Goal: Information Seeking & Learning: Check status

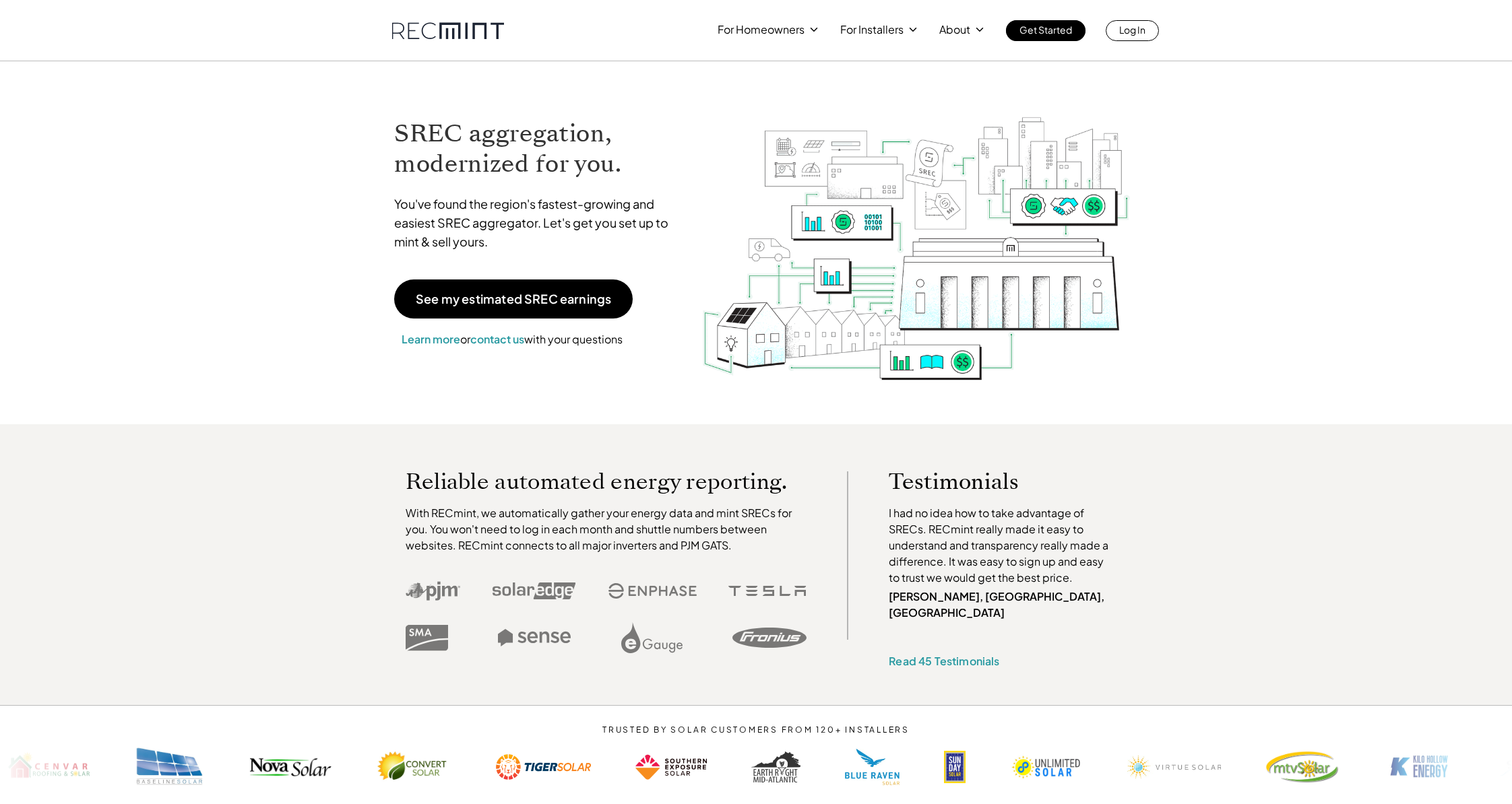
click at [1157, 31] on div "For Homeowners For Installers About Get Started Log In" at bounding box center [756, 21] width 1512 height 41
click at [1147, 31] on link "Log In" at bounding box center [1133, 30] width 53 height 21
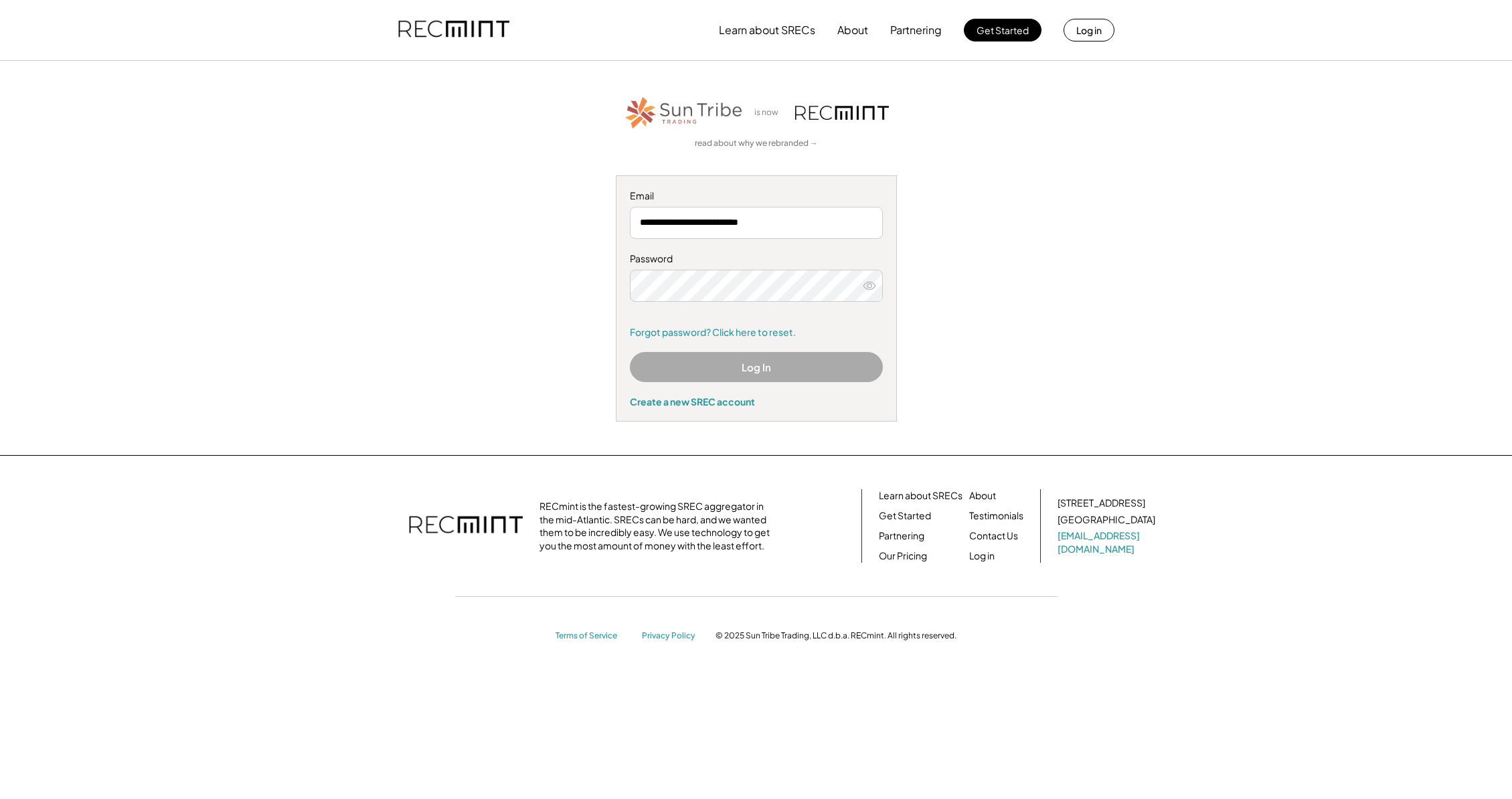
click at [719, 368] on button "Log In" at bounding box center [756, 367] width 253 height 30
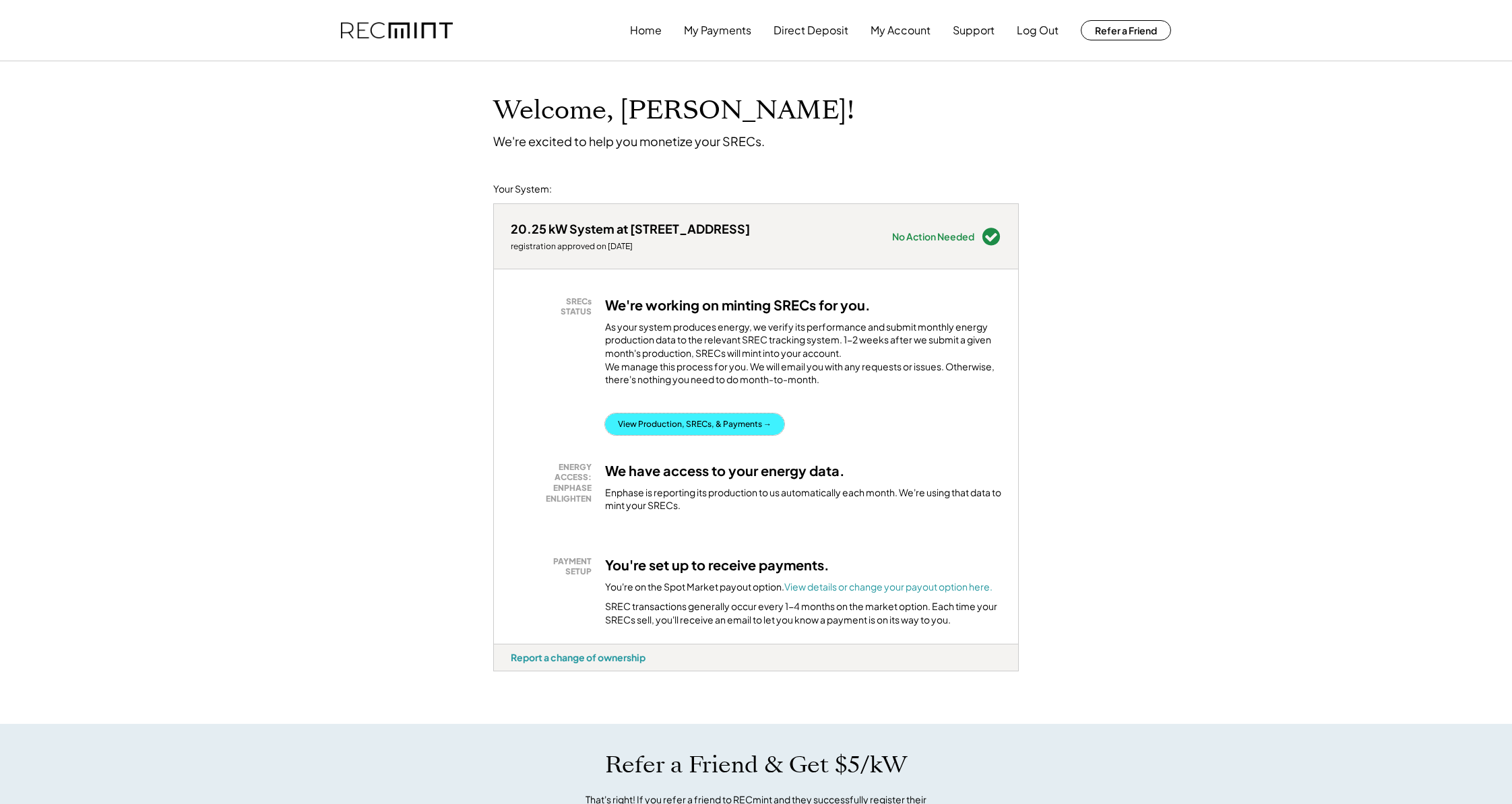
click at [694, 434] on button "View Production, SRECs, & Payments →" at bounding box center [694, 424] width 179 height 22
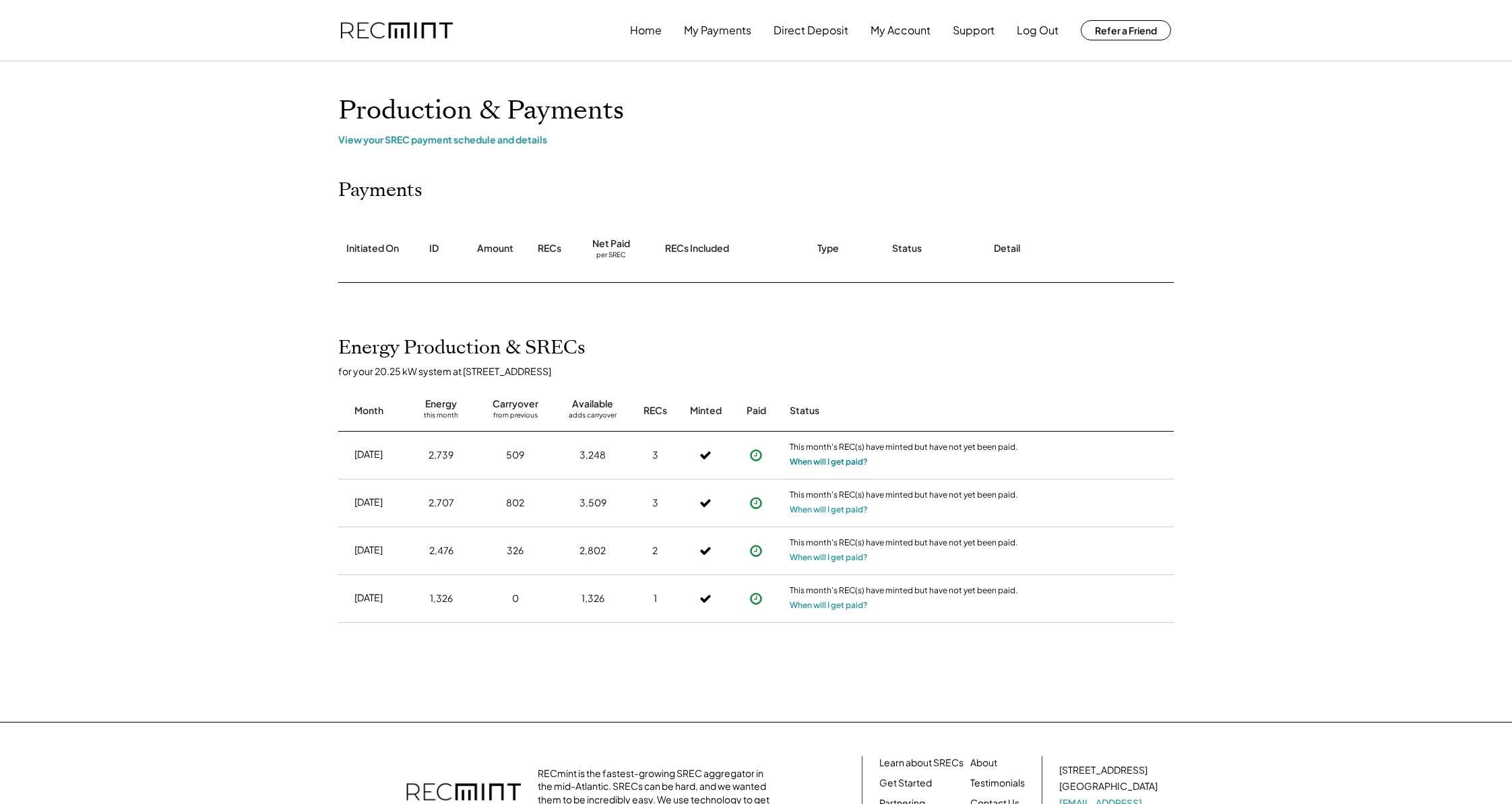
click at [798, 464] on button "When will I get paid?" at bounding box center [828, 462] width 78 height 13
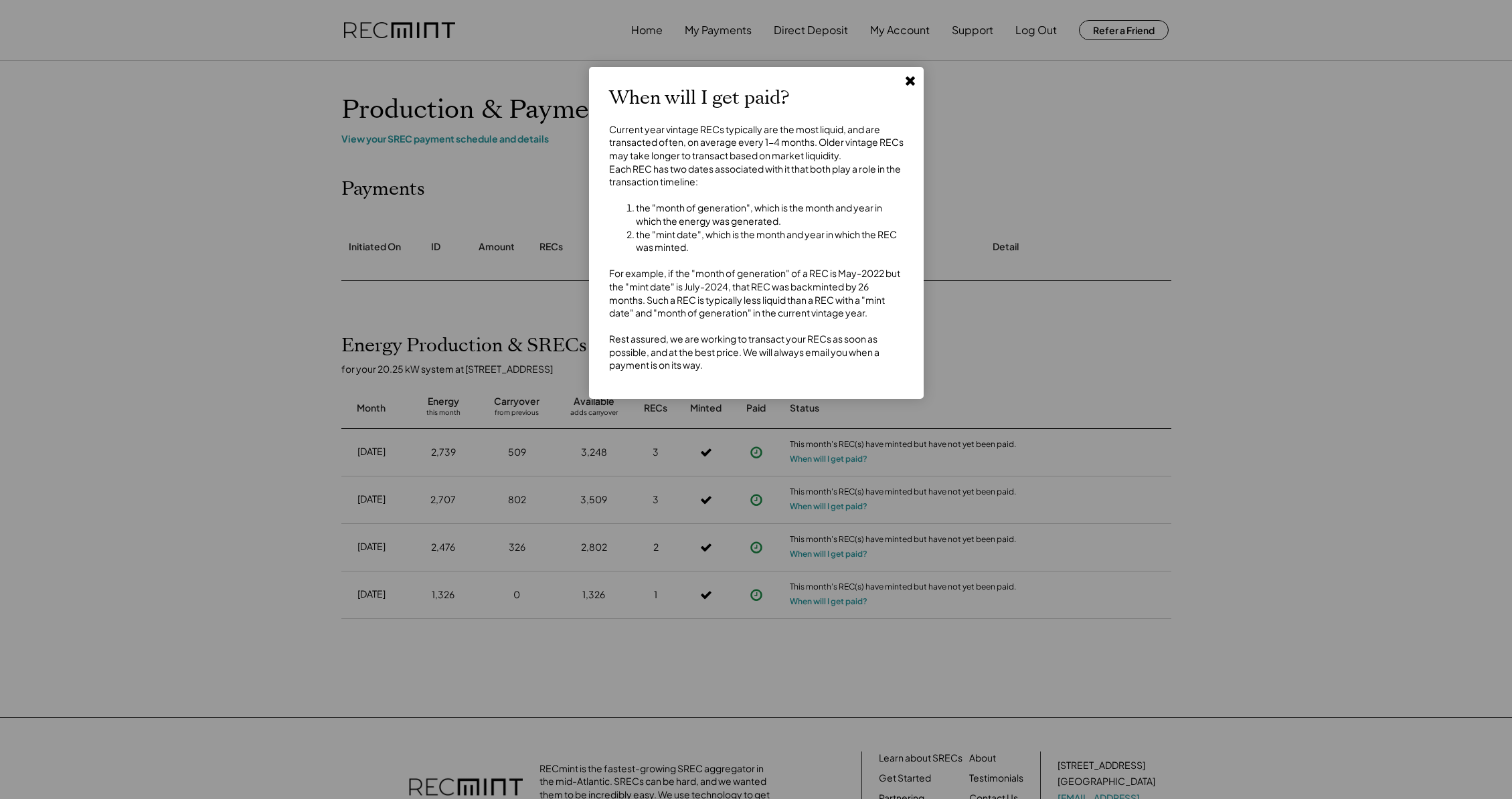
click at [909, 81] on use at bounding box center [910, 81] width 9 height 9
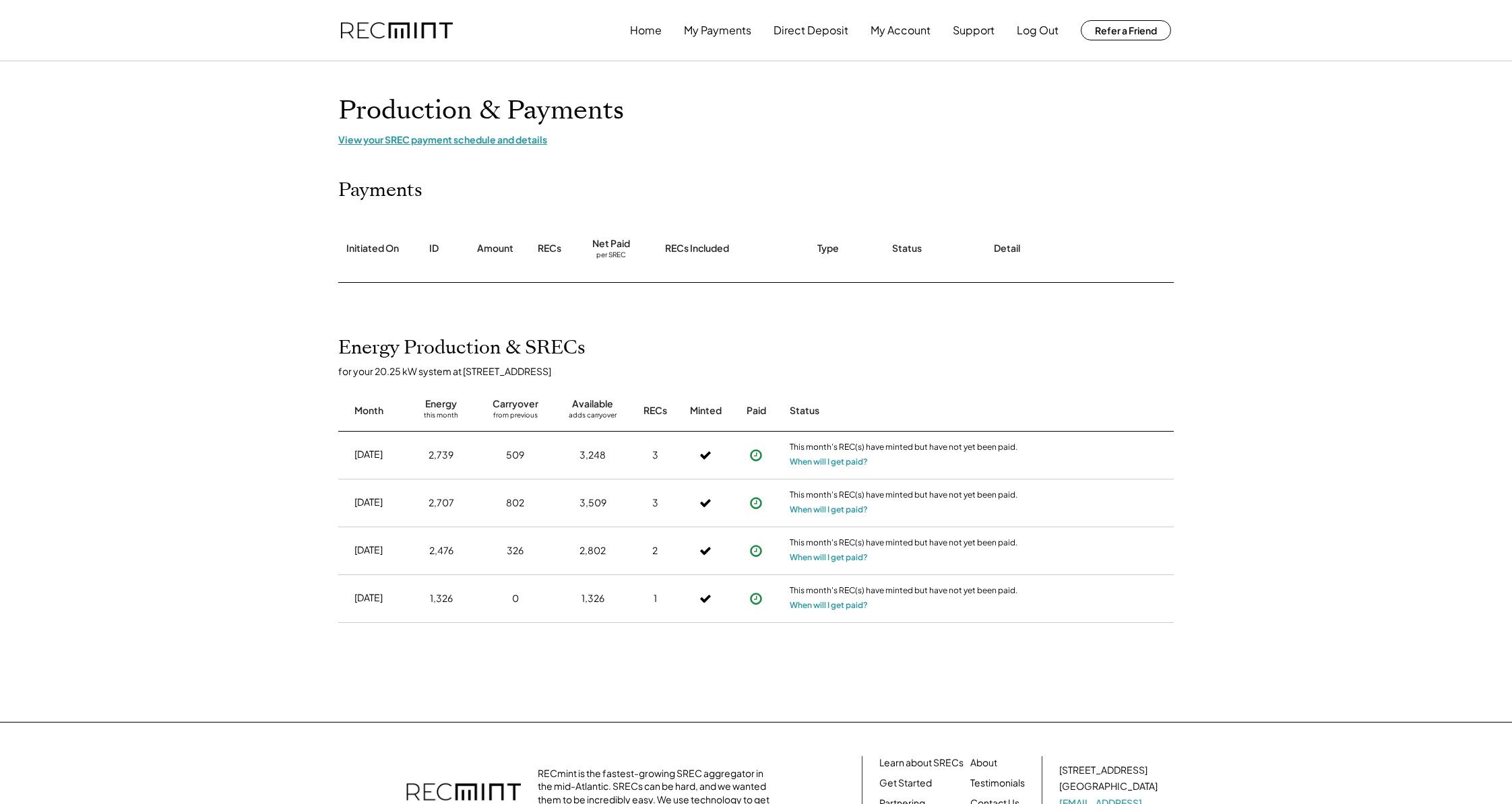
click at [526, 142] on div "View your SREC payment schedule and details" at bounding box center [756, 139] width 835 height 12
click at [922, 36] on button "My Account" at bounding box center [901, 30] width 60 height 27
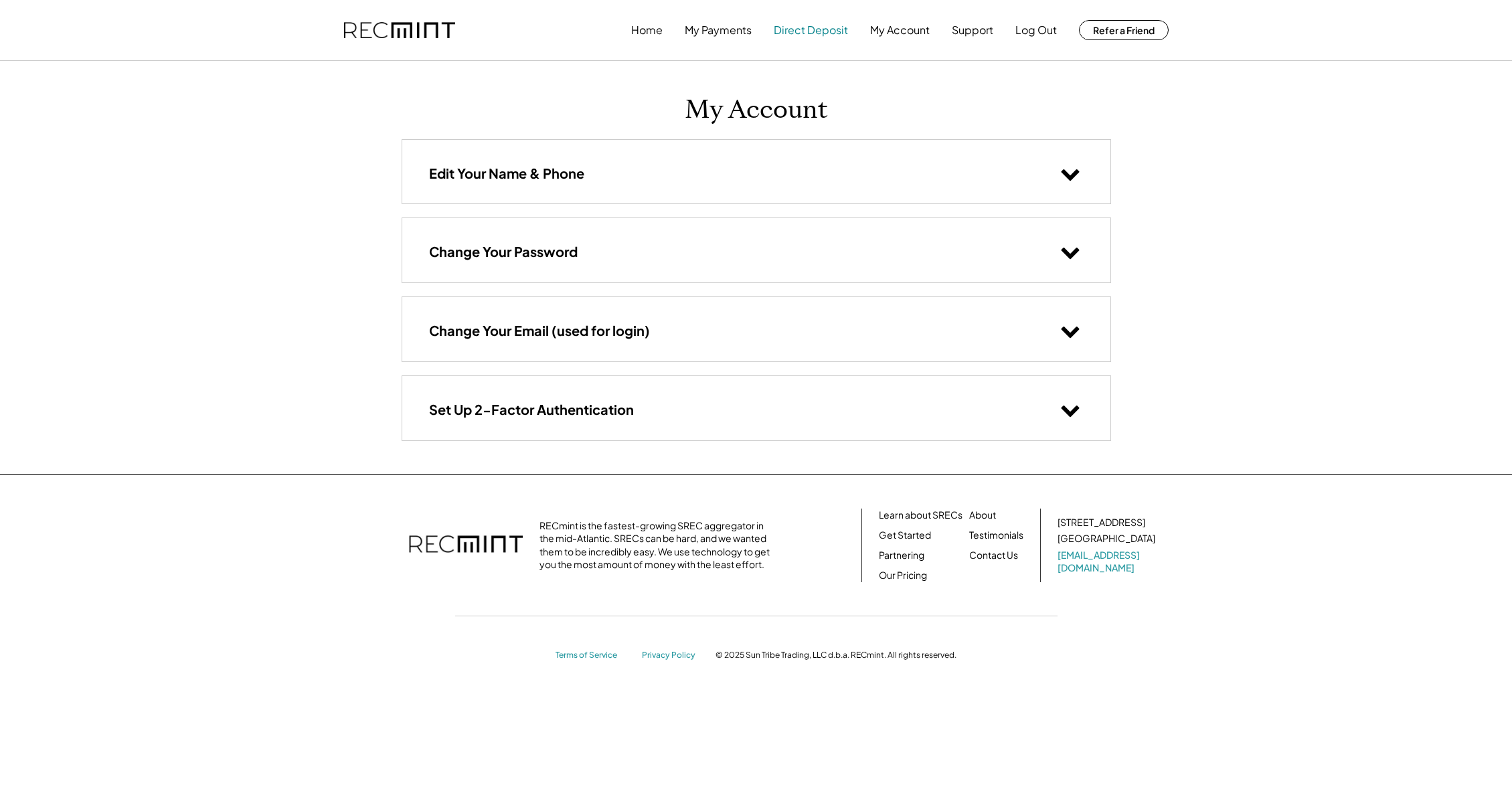
click at [801, 35] on button "Direct Deposit" at bounding box center [811, 30] width 74 height 27
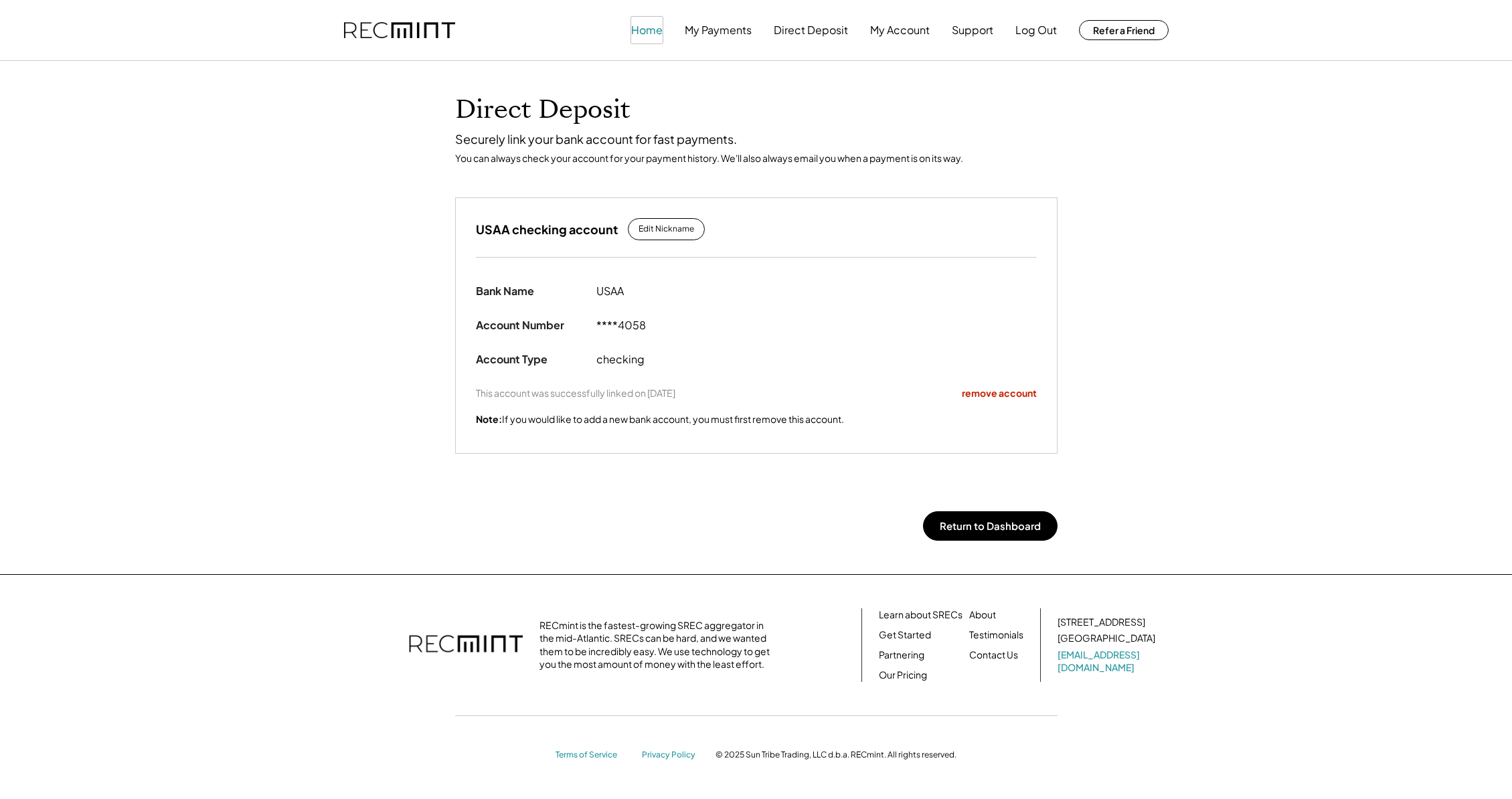
click at [633, 26] on button "Home" at bounding box center [647, 30] width 31 height 27
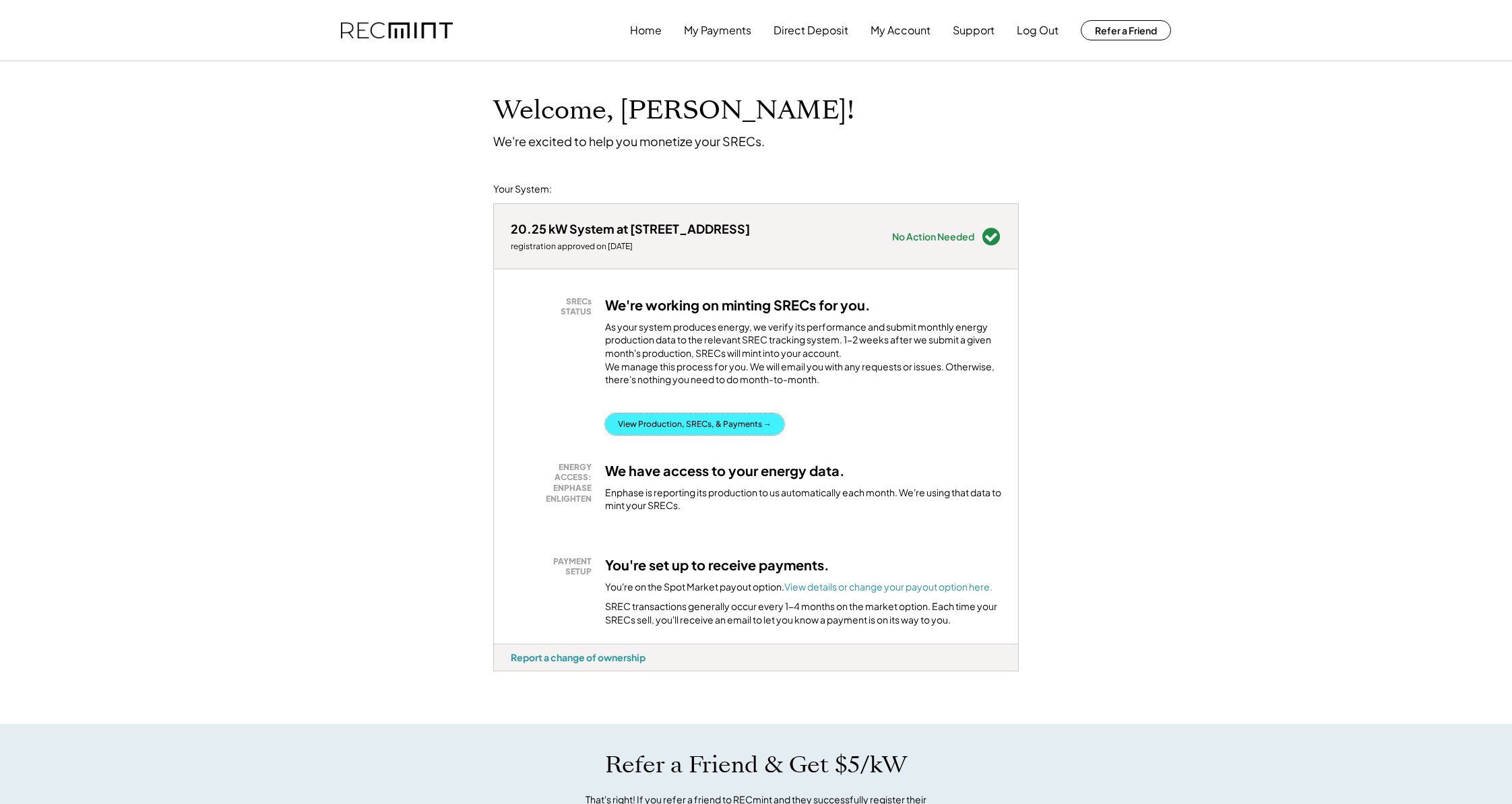
click at [760, 435] on button "View Production, SRECs, & Payments →" at bounding box center [694, 424] width 179 height 22
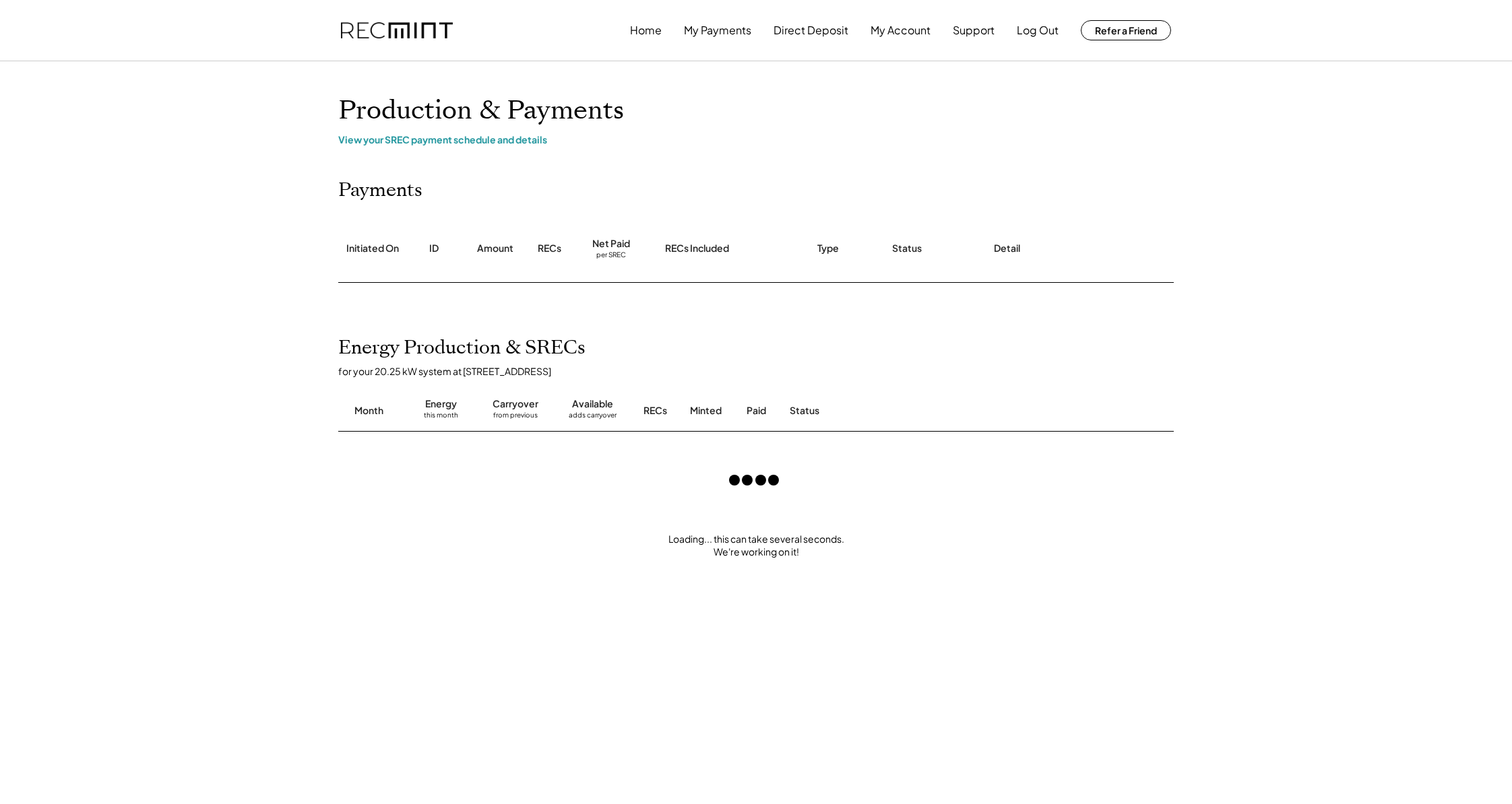
click at [417, 34] on img at bounding box center [397, 31] width 112 height 17
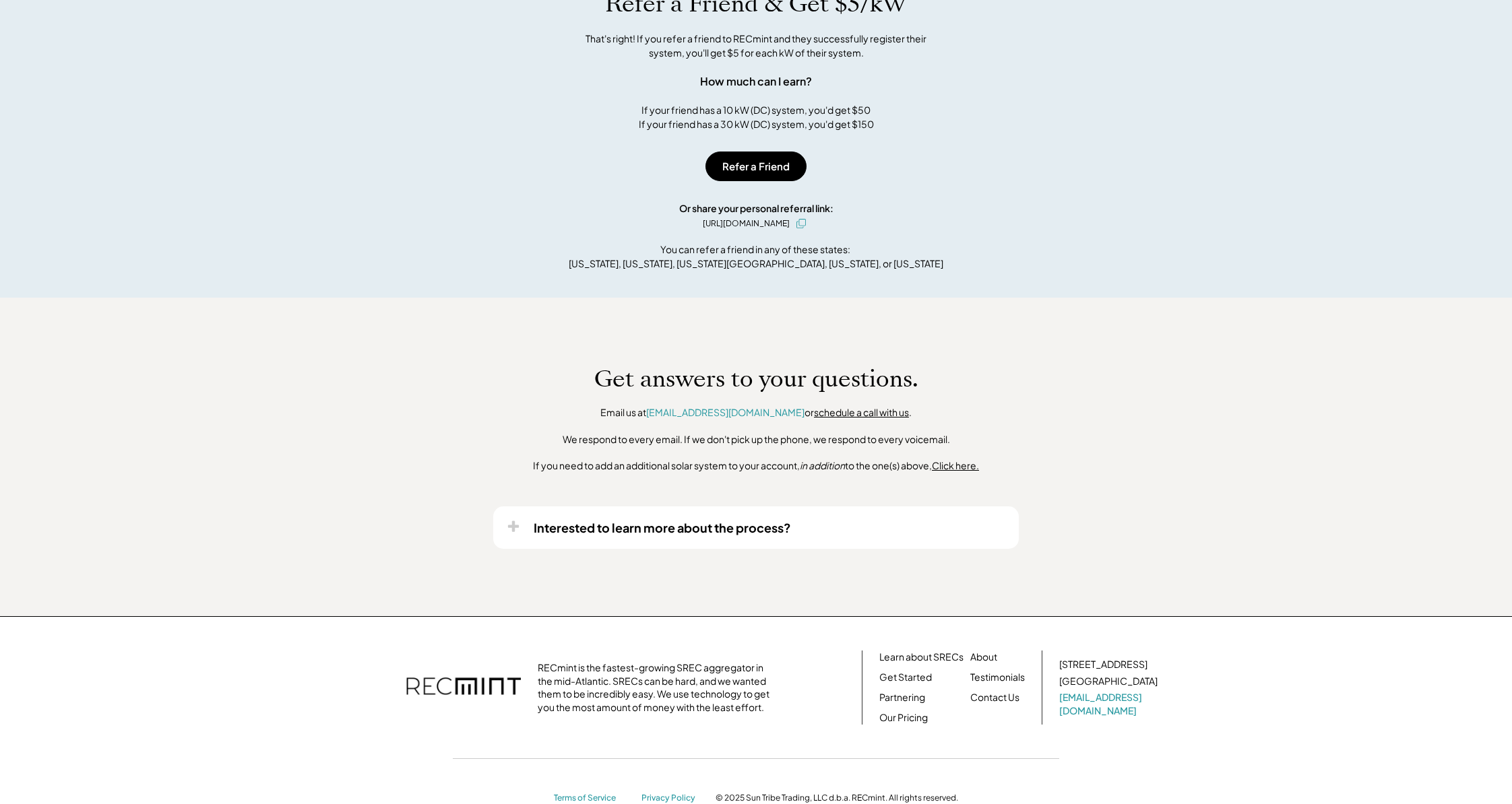
scroll to position [767, 0]
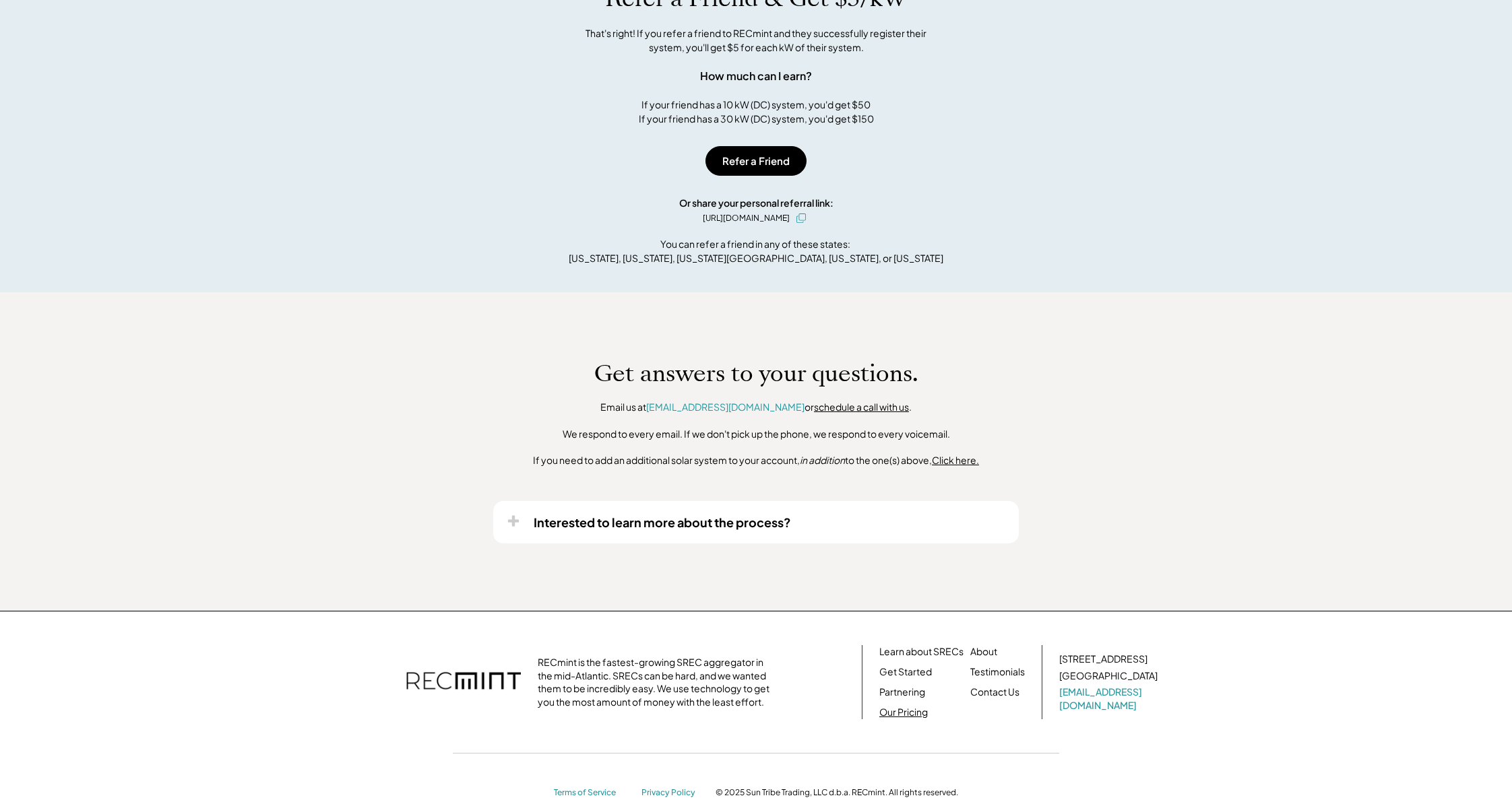
click at [907, 720] on link "Our Pricing" at bounding box center [903, 712] width 49 height 13
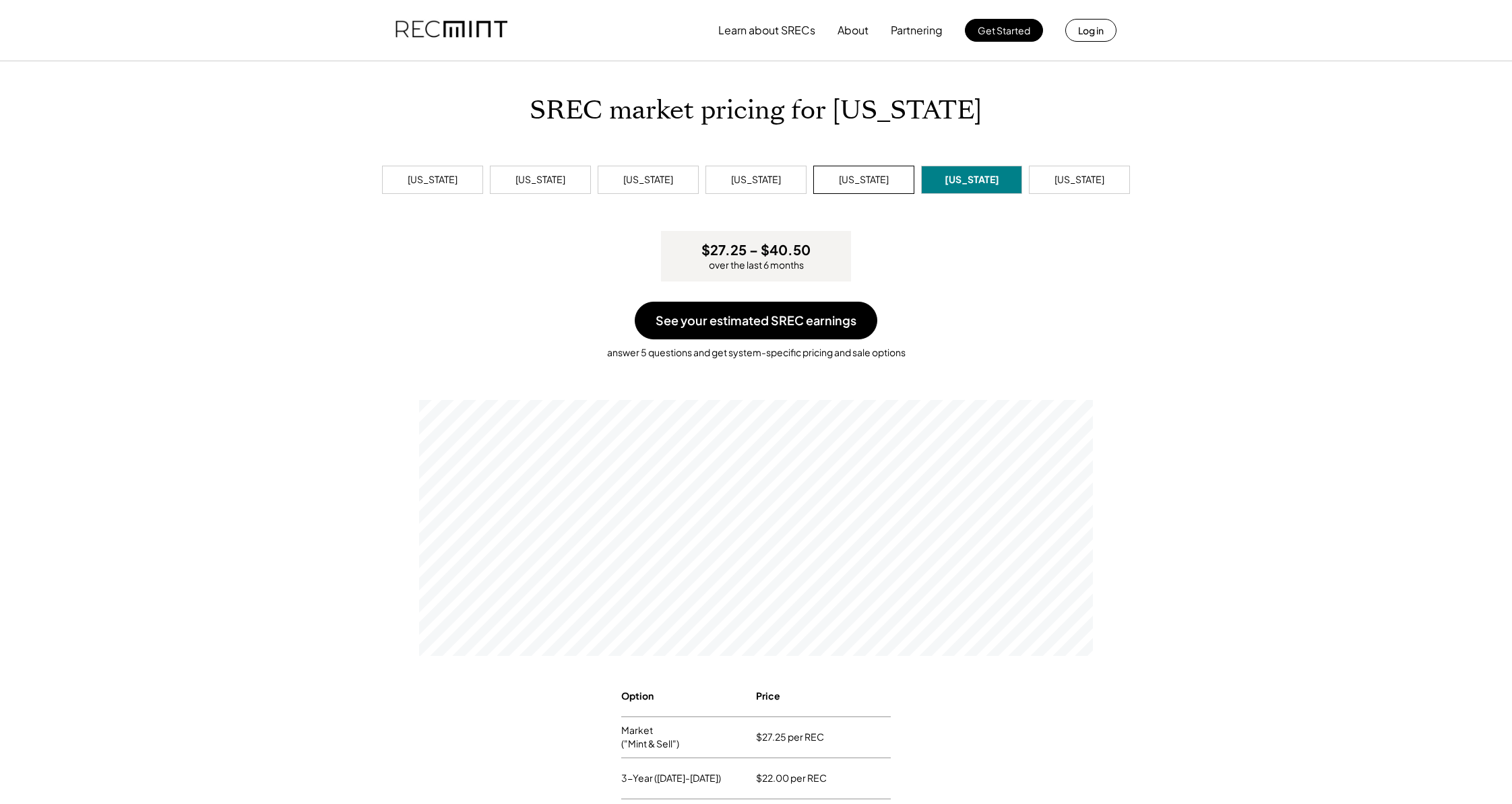
click at [872, 178] on div "[US_STATE]" at bounding box center [864, 180] width 50 height 13
click at [789, 184] on div "Ohio" at bounding box center [756, 180] width 101 height 28
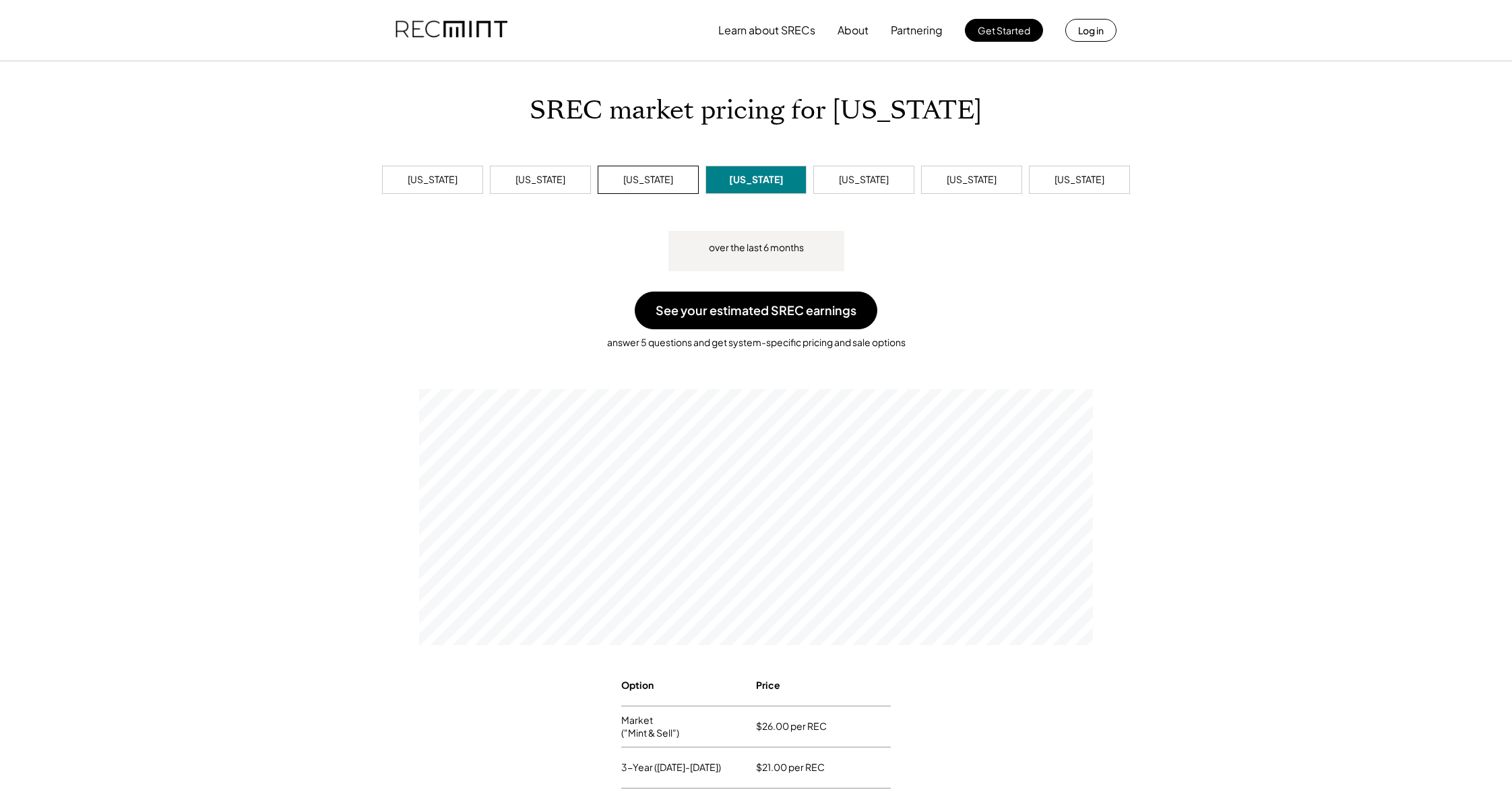
scroll to position [256, 674]
click at [634, 186] on div "Maryland" at bounding box center [648, 180] width 101 height 28
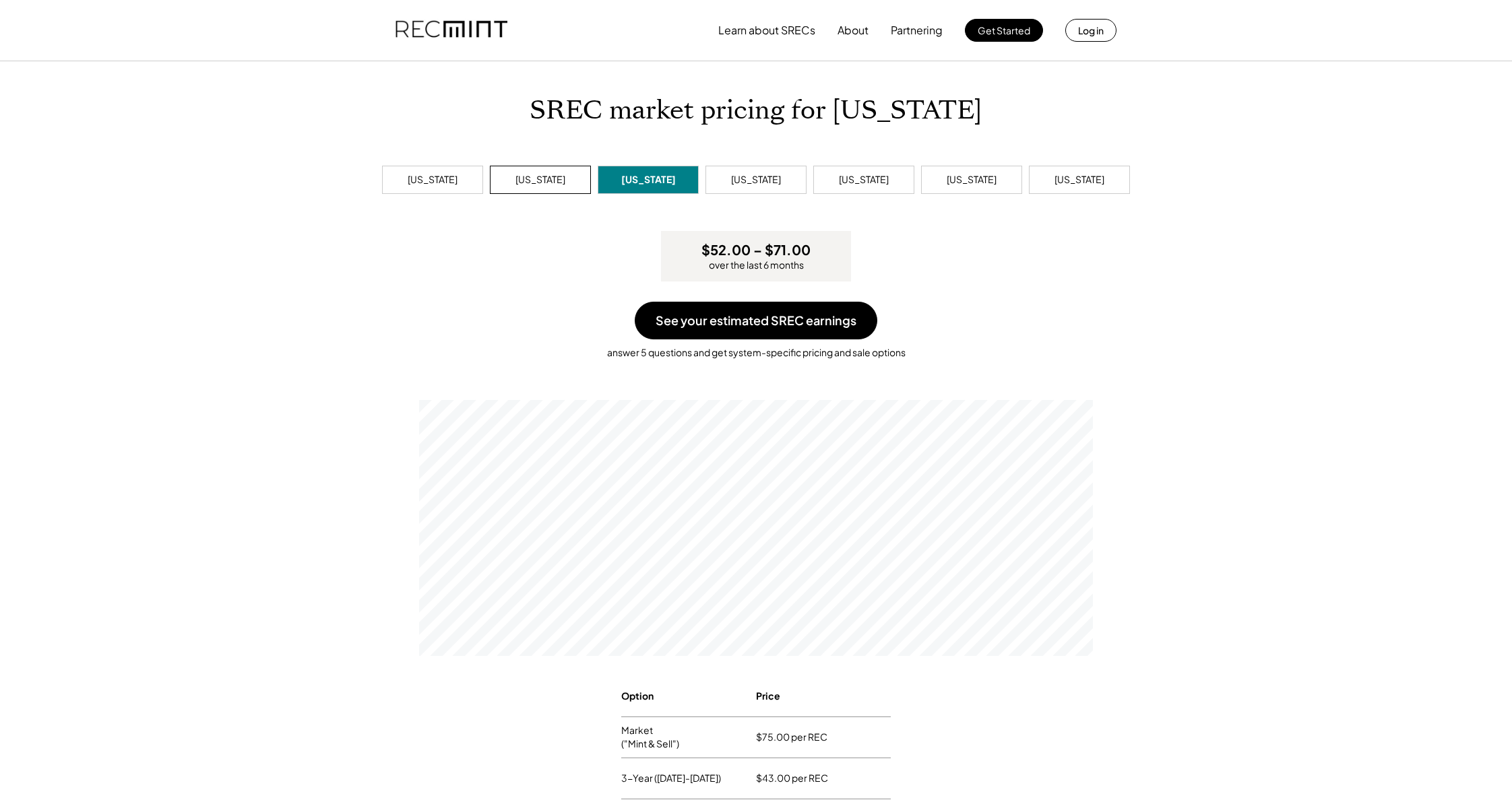
scroll to position [256, 674]
click at [550, 179] on div "District of Columbia" at bounding box center [540, 180] width 50 height 13
click at [403, 180] on div "Delaware" at bounding box center [432, 180] width 101 height 28
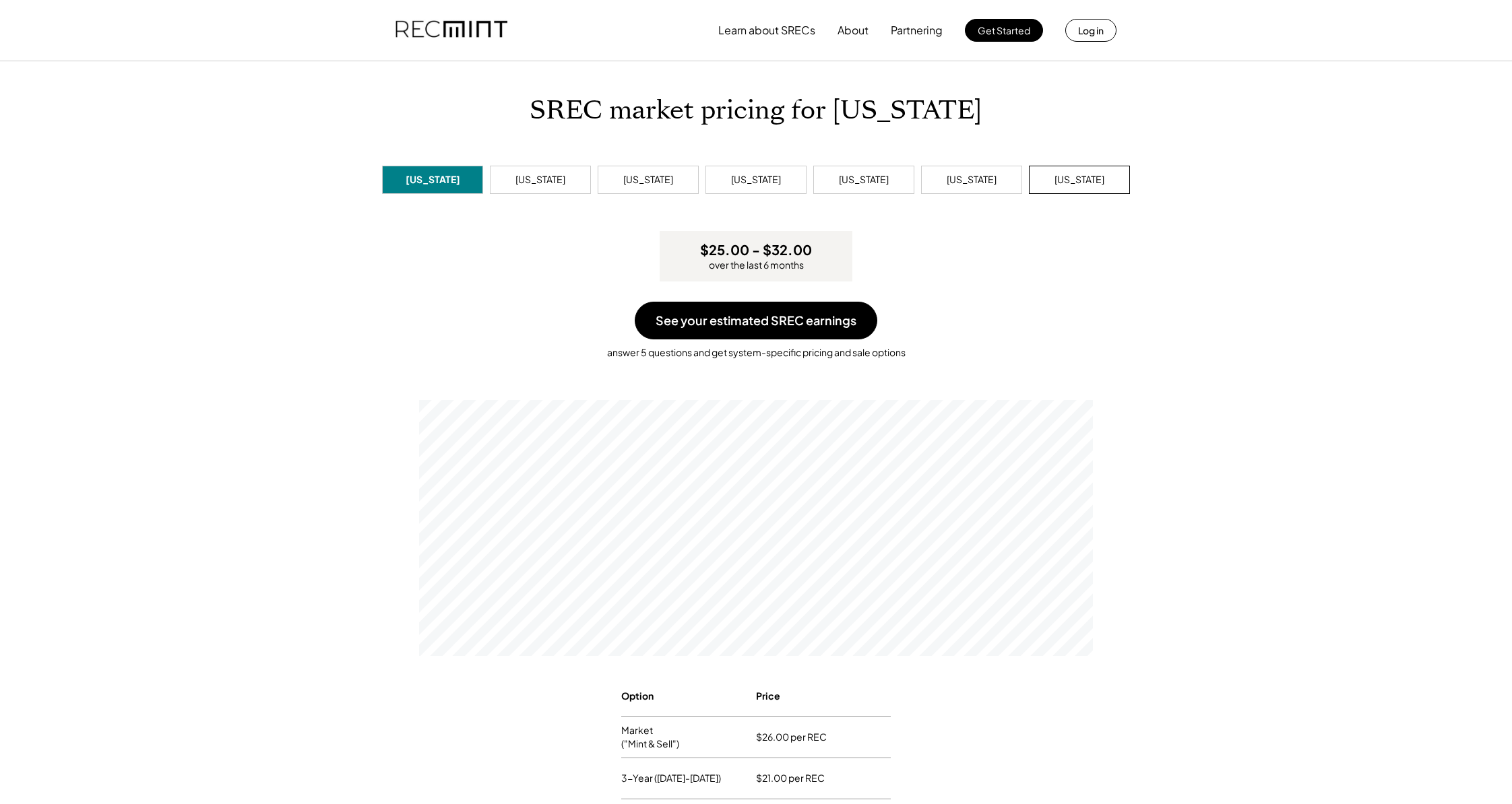
click at [1063, 171] on div "West Virginia" at bounding box center [1080, 180] width 101 height 28
click at [993, 176] on div "Virginia" at bounding box center [972, 180] width 101 height 28
